Goal: Complete application form

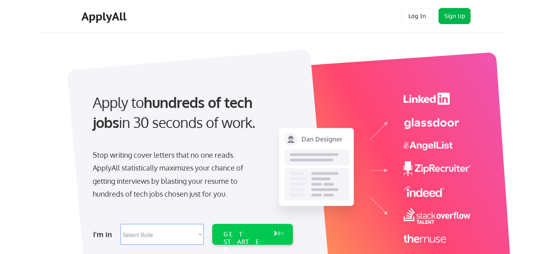
click at [447, 14] on button "Sign Up" at bounding box center [454, 16] width 32 height 16
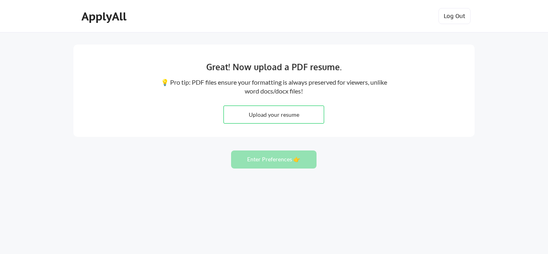
click at [277, 116] on input "file" at bounding box center [274, 114] width 100 height 17
type input "C:\fakepath\Lavanya_Sawana-Profile.docx"
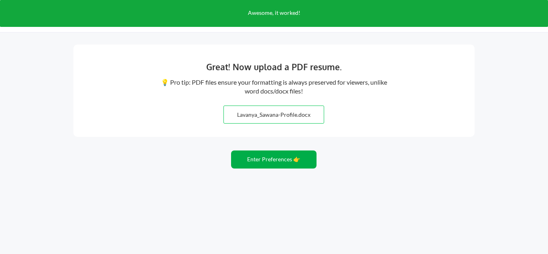
click at [275, 160] on button "Enter Preferences 👉" at bounding box center [273, 159] width 85 height 18
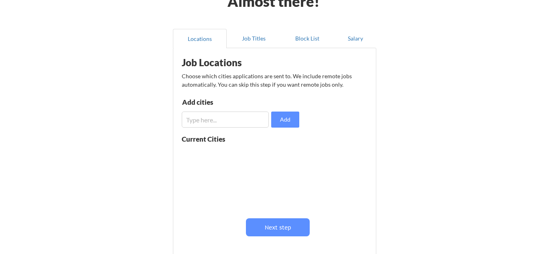
scroll to position [51, 0]
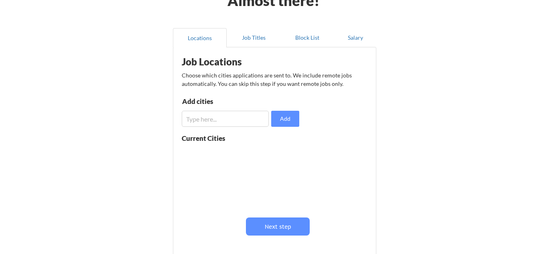
click at [201, 120] on input "input" at bounding box center [225, 119] width 87 height 16
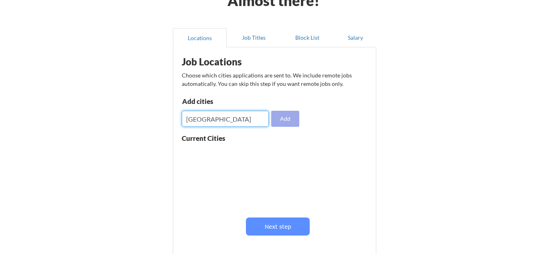
type input "Canada"
click at [292, 118] on button "Add" at bounding box center [285, 119] width 28 height 16
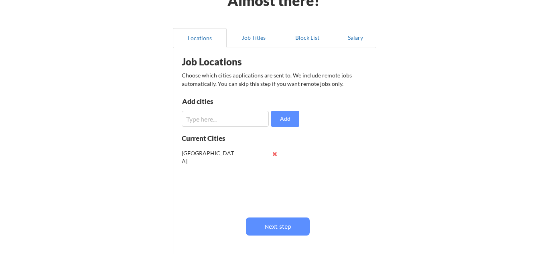
click at [227, 118] on input "input" at bounding box center [225, 119] width 87 height 16
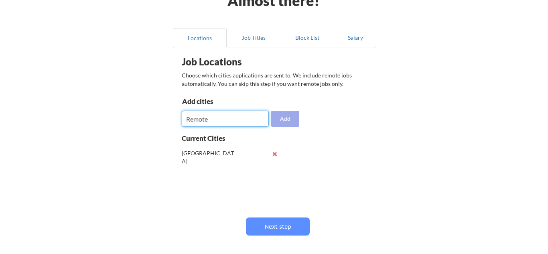
type input "Remote"
click at [286, 124] on button "Add" at bounding box center [285, 119] width 28 height 16
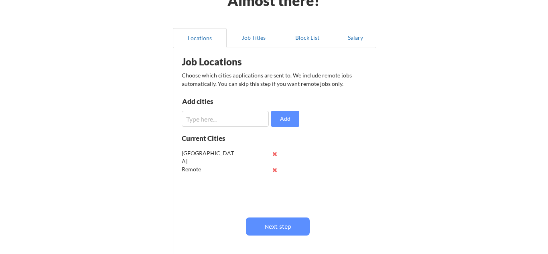
click at [222, 124] on input "input" at bounding box center [225, 119] width 87 height 16
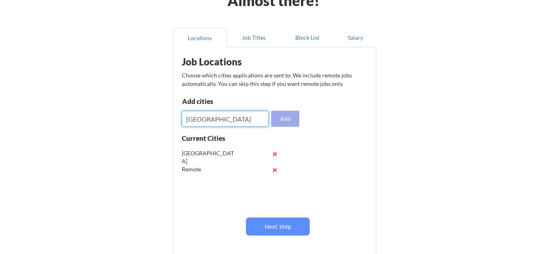
type input "USA"
click at [291, 120] on button "Add" at bounding box center [285, 119] width 28 height 16
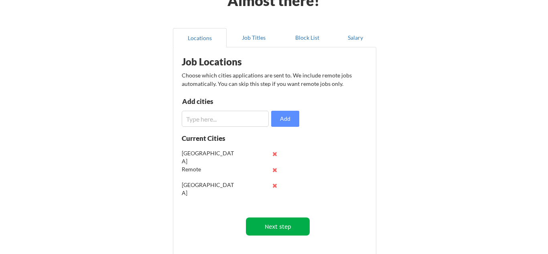
click at [281, 225] on button "Next step" at bounding box center [278, 226] width 64 height 18
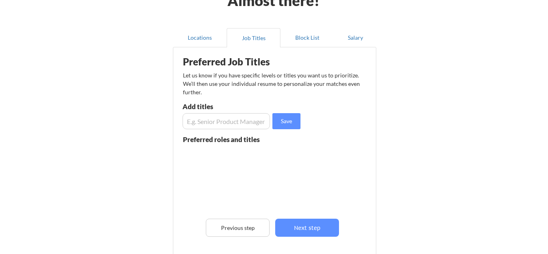
click at [213, 120] on input "input" at bounding box center [225, 121] width 87 height 16
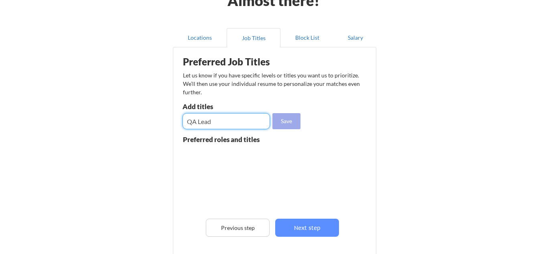
type input "QA Lead"
click at [284, 121] on button "Save" at bounding box center [286, 121] width 28 height 16
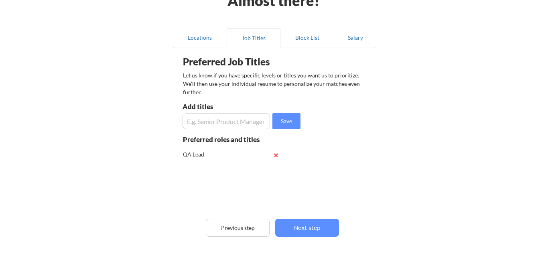
click at [237, 122] on input "input" at bounding box center [225, 121] width 87 height 16
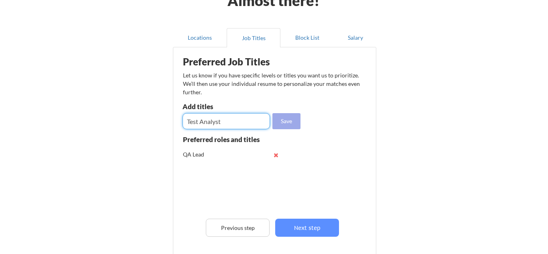
type input "Test Analyst"
click at [291, 120] on button "Save" at bounding box center [286, 121] width 28 height 16
click at [233, 124] on input "input" at bounding box center [225, 121] width 87 height 16
type input "Quality Engineer"
click at [281, 122] on button "Save" at bounding box center [286, 121] width 28 height 16
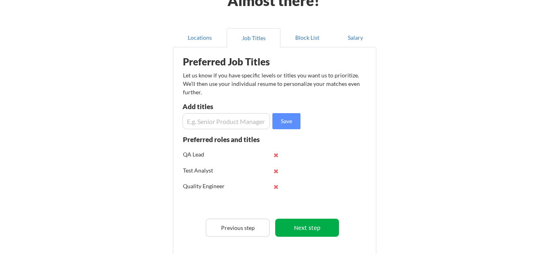
click at [319, 229] on button "Next step" at bounding box center [307, 228] width 64 height 18
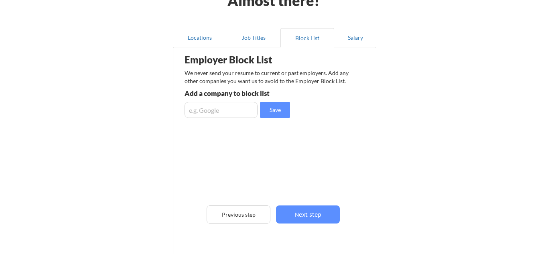
click at [223, 110] on input "input" at bounding box center [220, 110] width 73 height 16
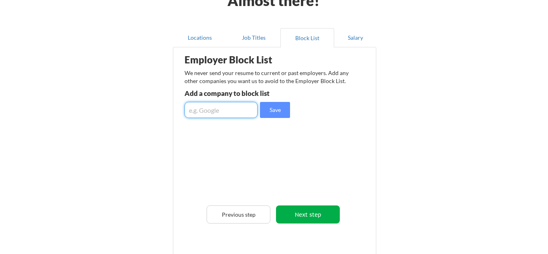
click at [310, 216] on button "Next step" at bounding box center [308, 214] width 64 height 18
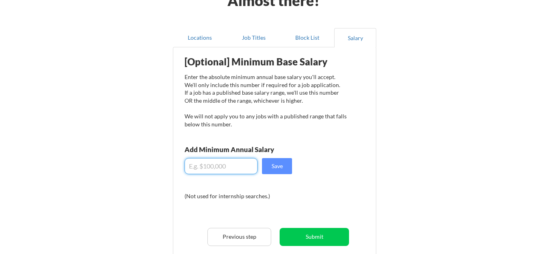
click at [210, 168] on input "input" at bounding box center [220, 166] width 73 height 16
type input "$60,000"
click at [277, 168] on button "Save" at bounding box center [277, 166] width 30 height 16
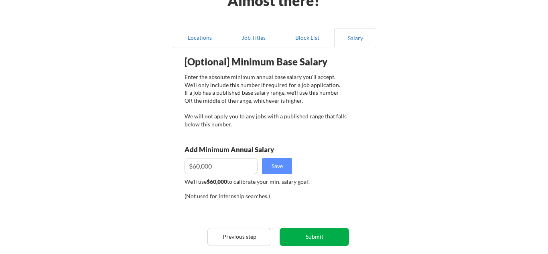
click at [318, 238] on button "Submit" at bounding box center [314, 237] width 69 height 18
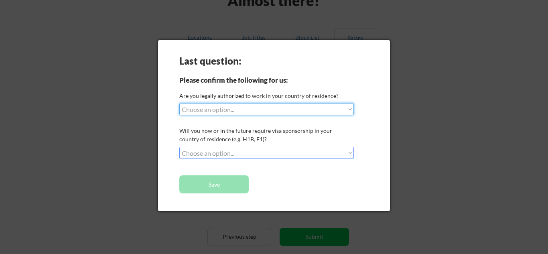
click at [259, 109] on select "Choose an option... Yes, I am a US Citizen Yes, I am a Canadian Citizen Yes, I …" at bounding box center [266, 109] width 174 height 12
click at [311, 107] on select "Choose an option... Yes, I am a US Citizen Yes, I am a Canadian Citizen Yes, I …" at bounding box center [266, 109] width 174 height 12
click at [305, 108] on select "Choose an option... Yes, I am a US Citizen Yes, I am a Canadian Citizen Yes, I …" at bounding box center [266, 109] width 174 height 12
select select ""yes__i_am_a_canadian_citizen""
click at [179, 103] on select "Choose an option... Yes, I am a US Citizen Yes, I am a Canadian Citizen Yes, I …" at bounding box center [266, 109] width 174 height 12
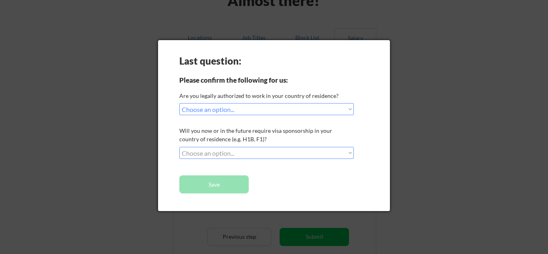
click at [280, 152] on select "Choose an option... No, I will not need sponsorship Yes, I will need sponsorship" at bounding box center [266, 153] width 174 height 12
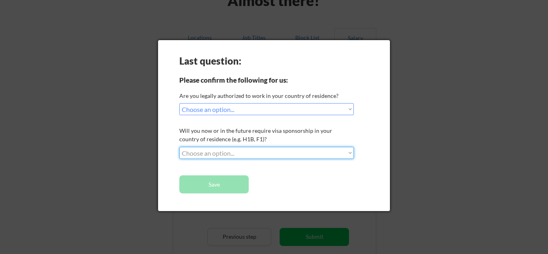
select select ""no__i_will_not_need_sponsorship""
click at [179, 147] on select "Choose an option... No, I will not need sponsorship Yes, I will need sponsorship" at bounding box center [266, 153] width 174 height 12
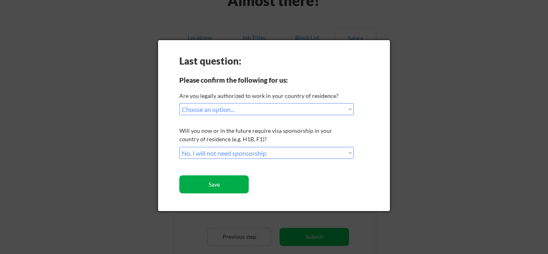
click at [225, 186] on button "Save" at bounding box center [213, 184] width 69 height 18
